Goal: Task Accomplishment & Management: Use online tool/utility

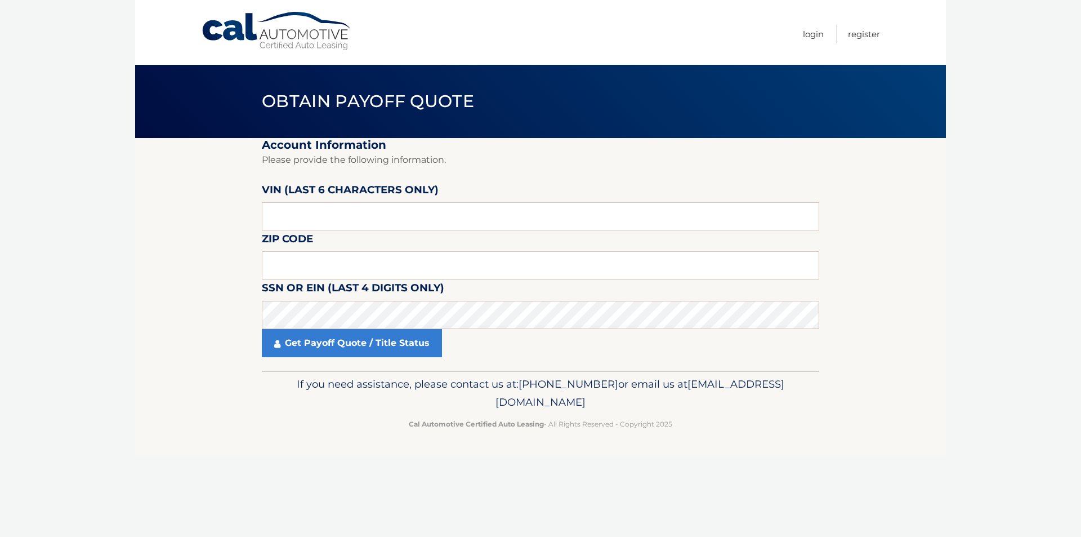
click at [249, 20] on link "Cal Automotive" at bounding box center [277, 31] width 152 height 40
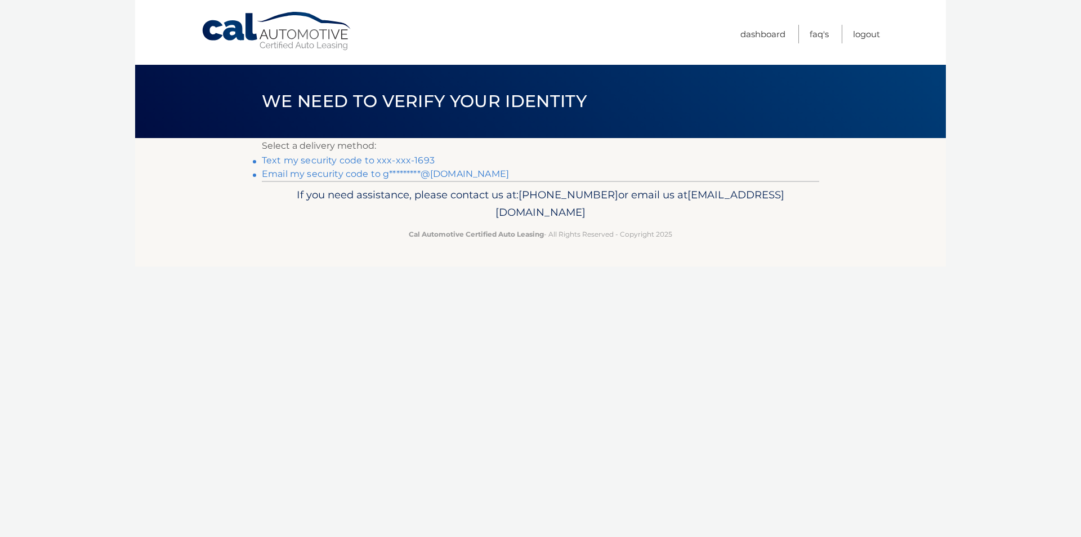
click at [412, 157] on link "Text my security code to xxx-xxx-1693" at bounding box center [348, 160] width 173 height 11
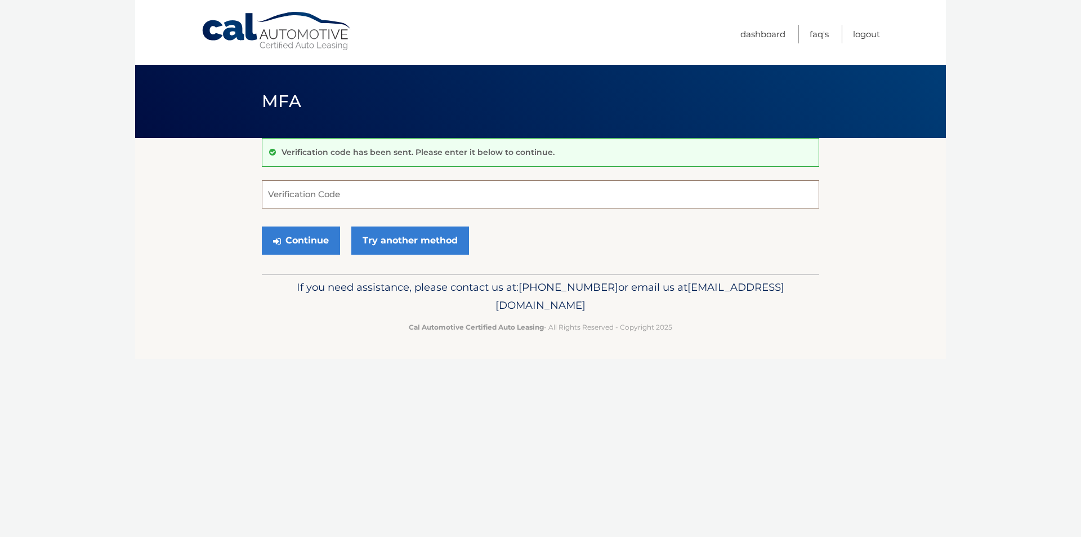
click at [486, 195] on input "Verification Code" at bounding box center [540, 194] width 557 height 28
type input "912794"
click at [262, 226] on button "Continue" at bounding box center [301, 240] width 78 height 28
click at [295, 240] on button "Continue" at bounding box center [301, 240] width 78 height 28
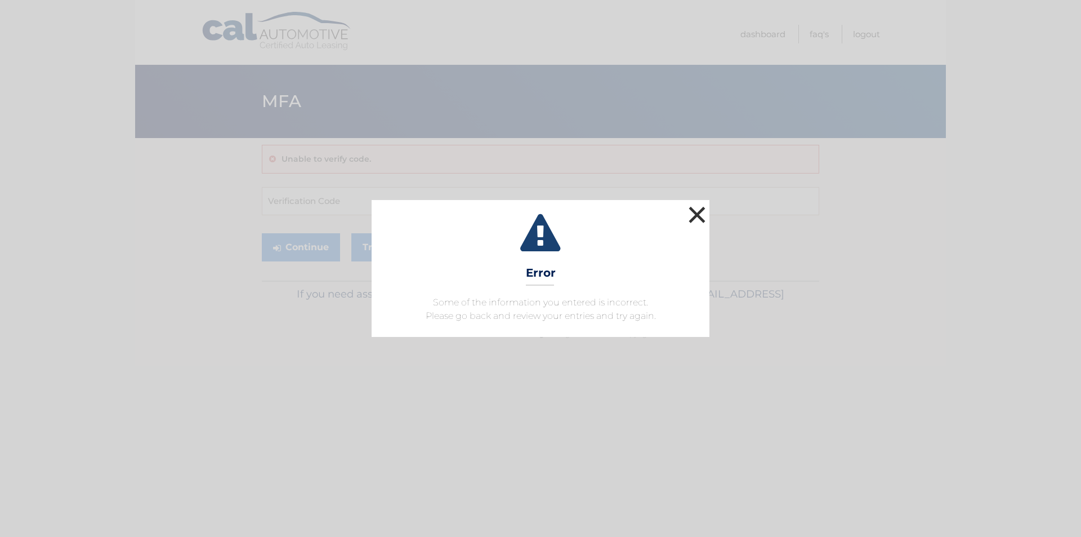
click at [695, 215] on button "×" at bounding box center [697, 214] width 23 height 23
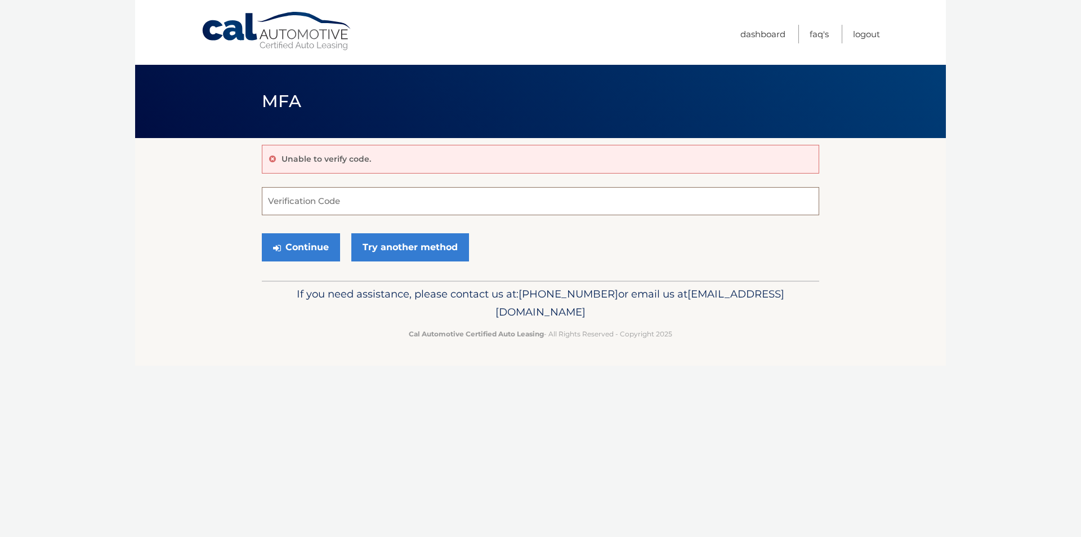
click at [365, 206] on input "Verification Code" at bounding box center [540, 201] width 557 height 28
click at [381, 246] on link "Try another method" at bounding box center [410, 247] width 118 height 28
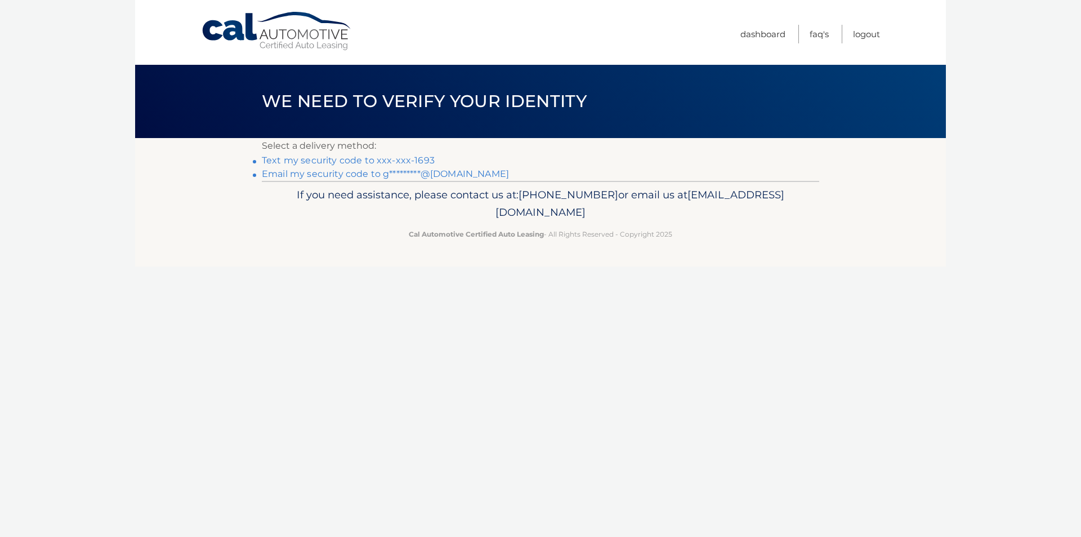
click at [391, 160] on link "Text my security code to xxx-xxx-1693" at bounding box center [348, 160] width 173 height 11
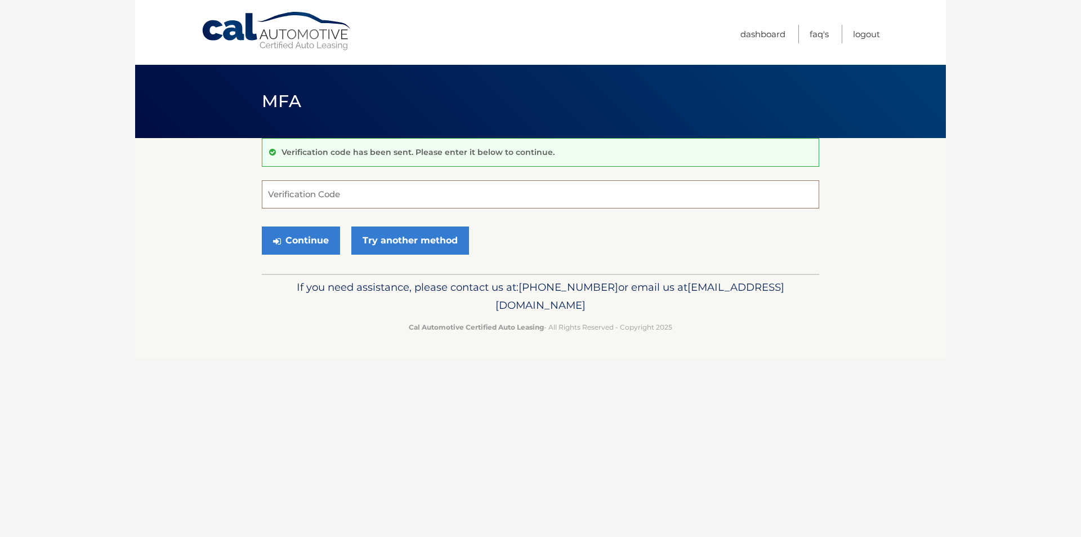
click at [290, 189] on input "Verification Code" at bounding box center [540, 194] width 557 height 28
type input "342800"
click at [327, 229] on button "Continue" at bounding box center [301, 240] width 78 height 28
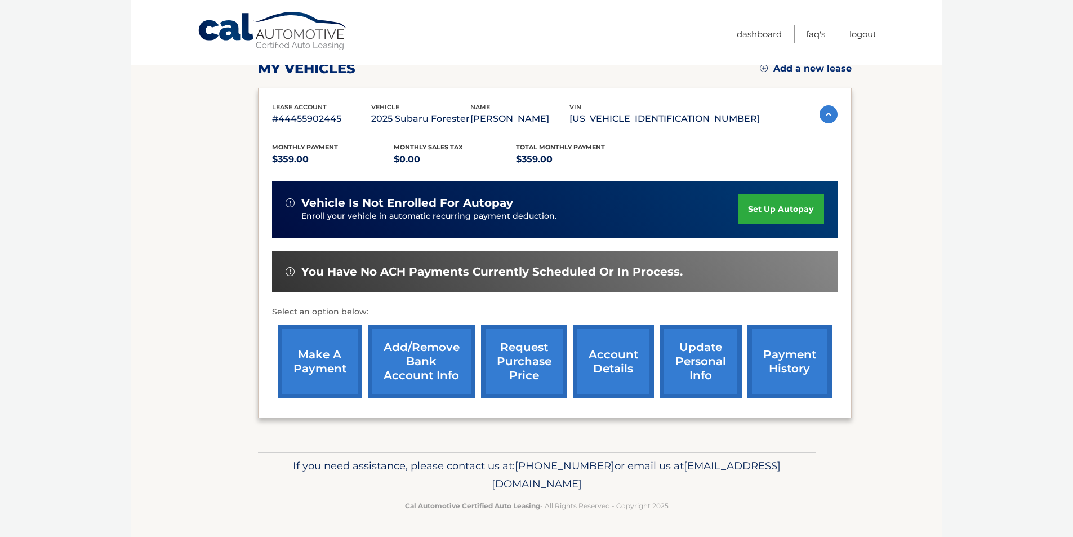
scroll to position [146, 0]
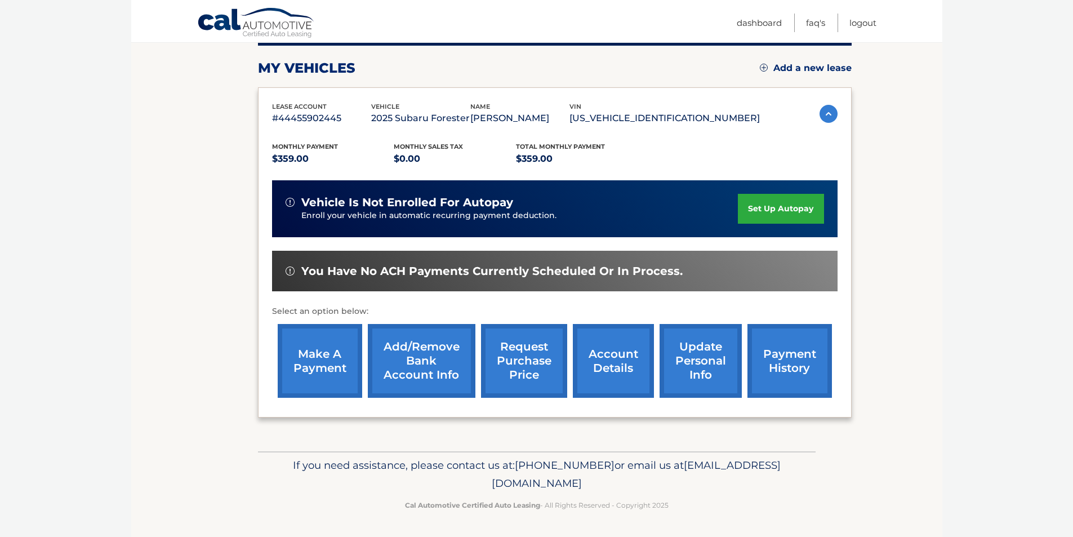
click at [341, 371] on link "make a payment" at bounding box center [320, 361] width 84 height 74
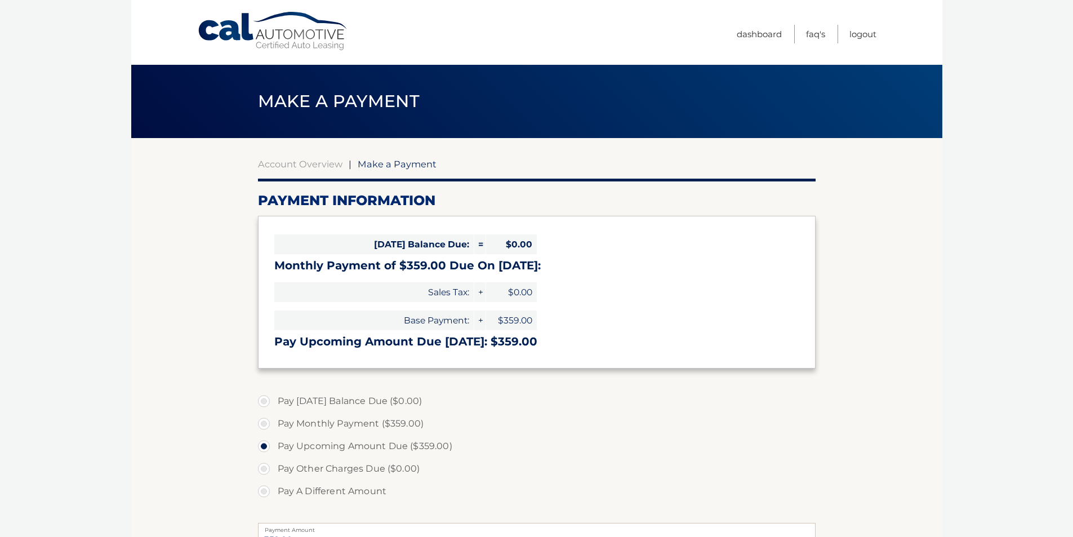
select select "OTliZDU2ZGEtYTZlMi00NmQ2LThlNTQtZjYwOTAwNDQyMDYz"
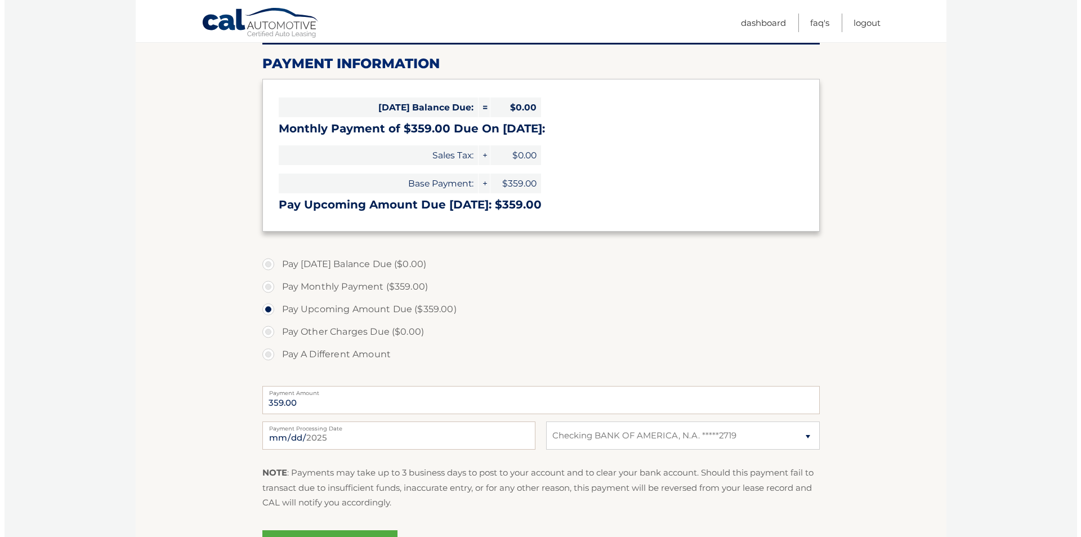
scroll to position [225, 0]
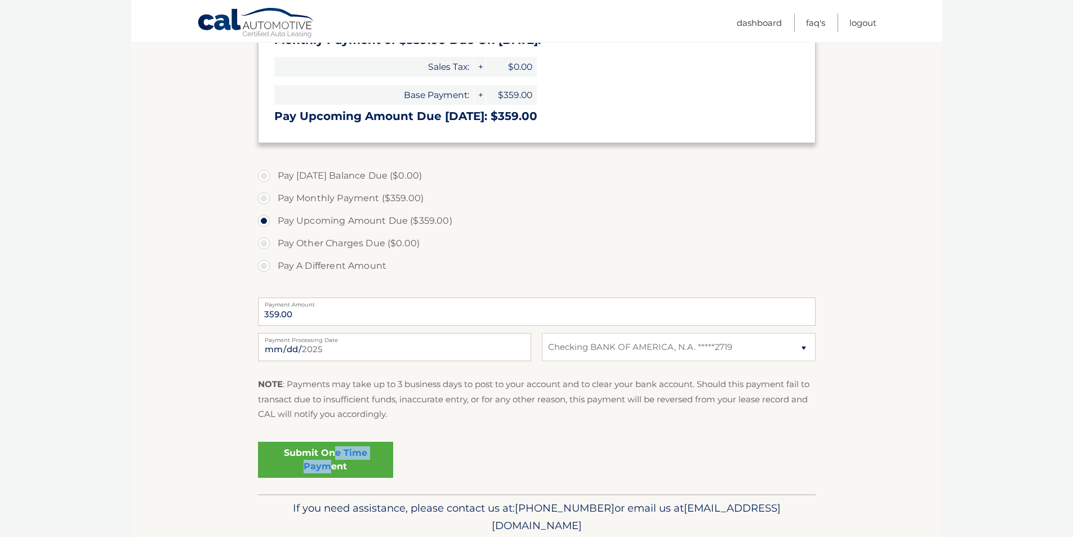
click at [334, 458] on link "Submit One Time Payment" at bounding box center [325, 459] width 135 height 36
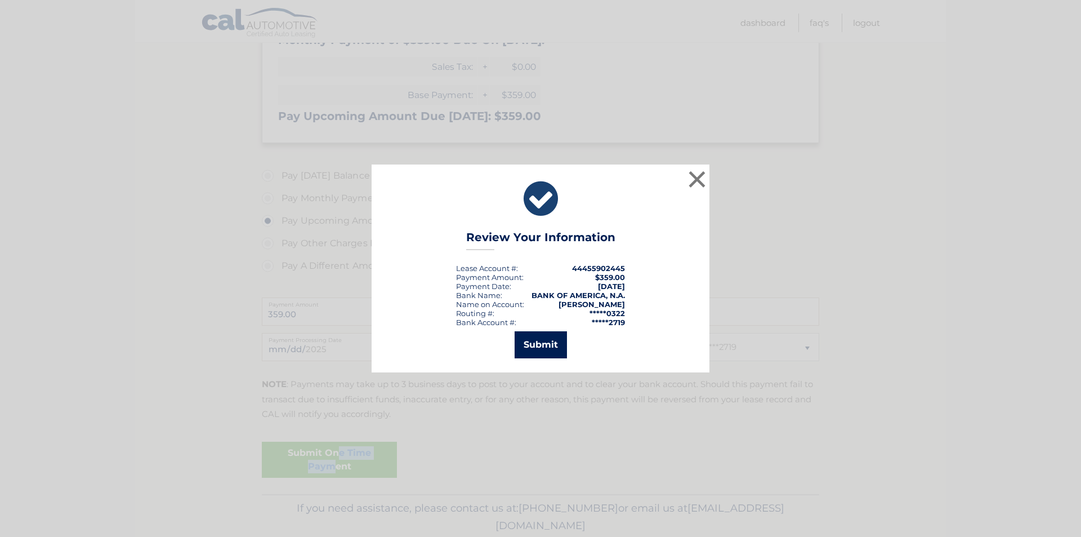
click at [534, 344] on button "Submit" at bounding box center [541, 344] width 52 height 27
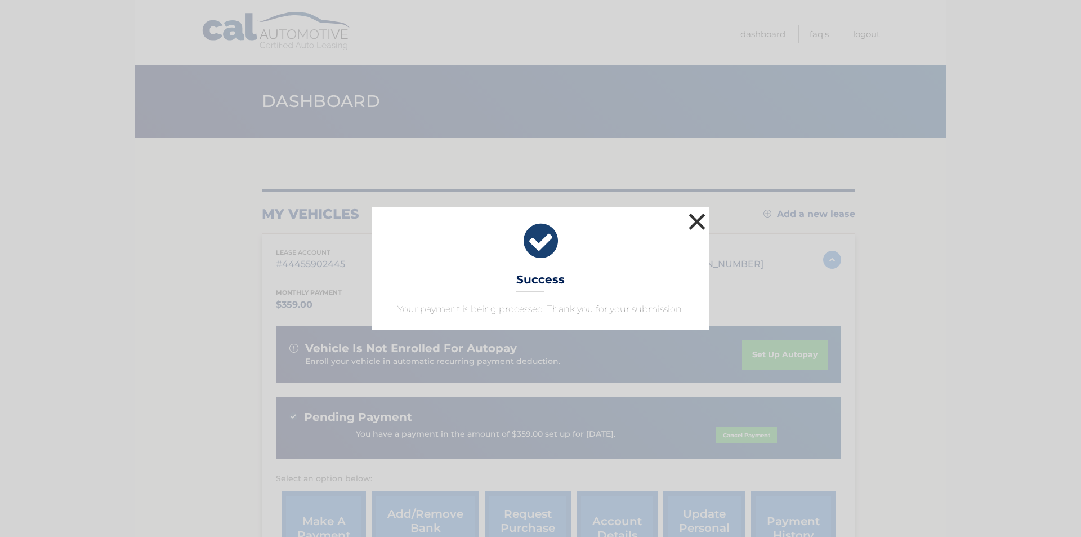
click at [695, 226] on button "×" at bounding box center [697, 221] width 23 height 23
